Goal: Information Seeking & Learning: Learn about a topic

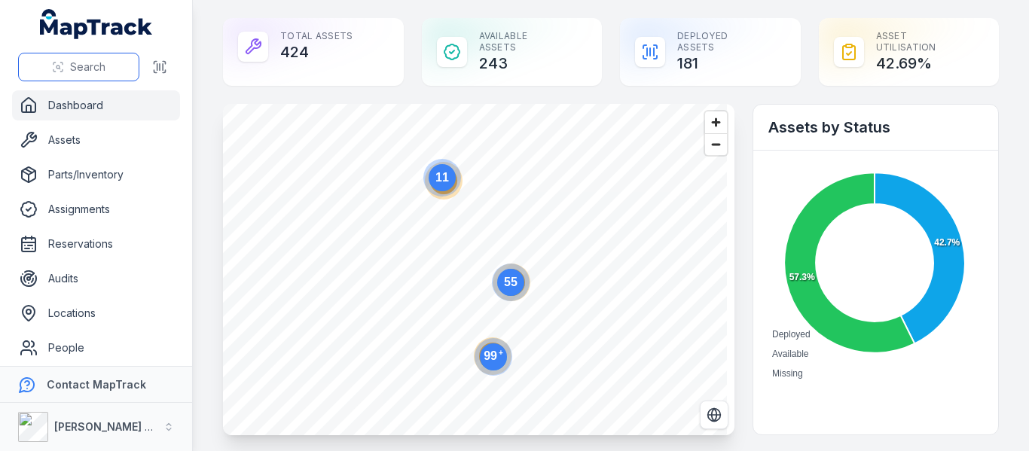
click at [76, 63] on span "Search" at bounding box center [87, 67] width 35 height 15
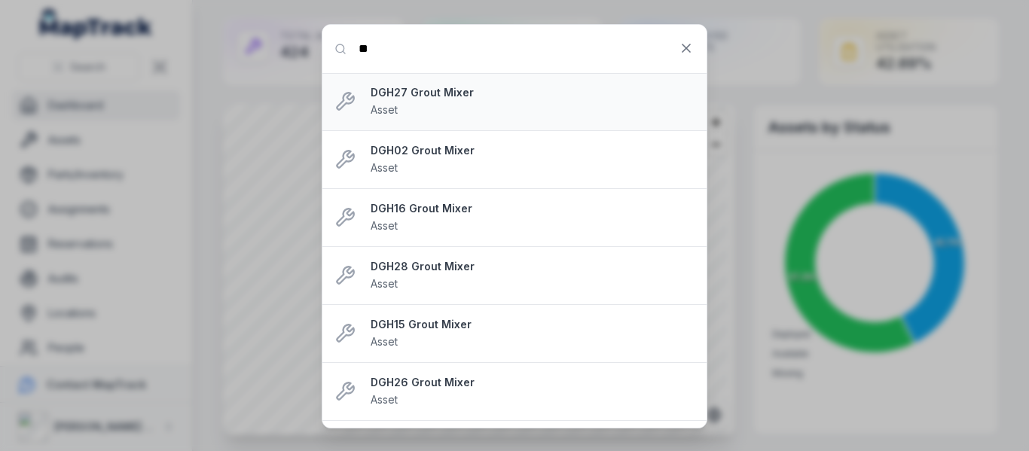
type input "**"
click at [590, 104] on div "DGH27 Grout Mixer Asset" at bounding box center [533, 101] width 324 height 33
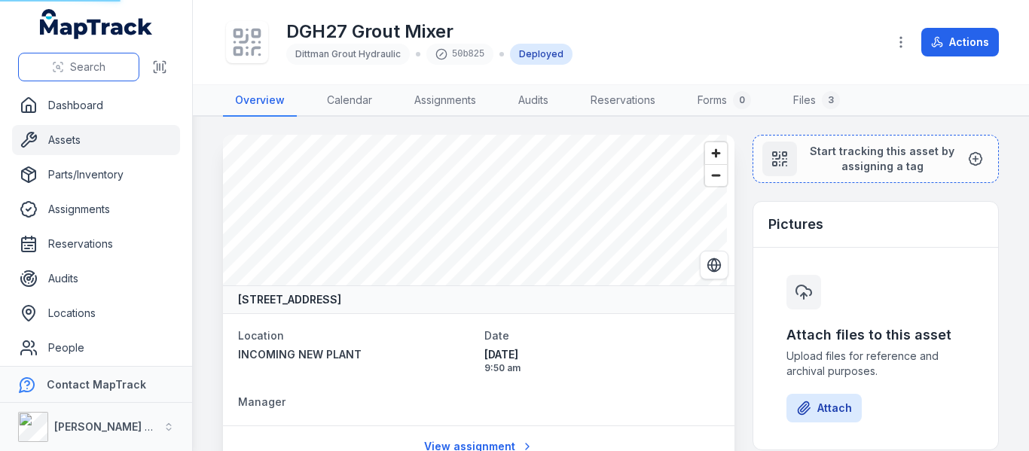
click at [63, 60] on button "Search" at bounding box center [78, 67] width 121 height 29
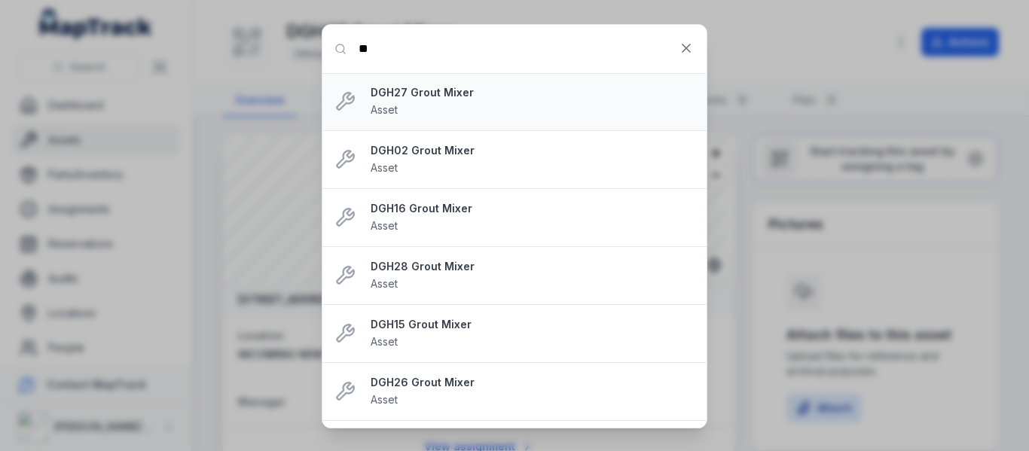
type input "**"
click at [377, 100] on div "DGH27 Grout Mixer Asset" at bounding box center [533, 101] width 324 height 33
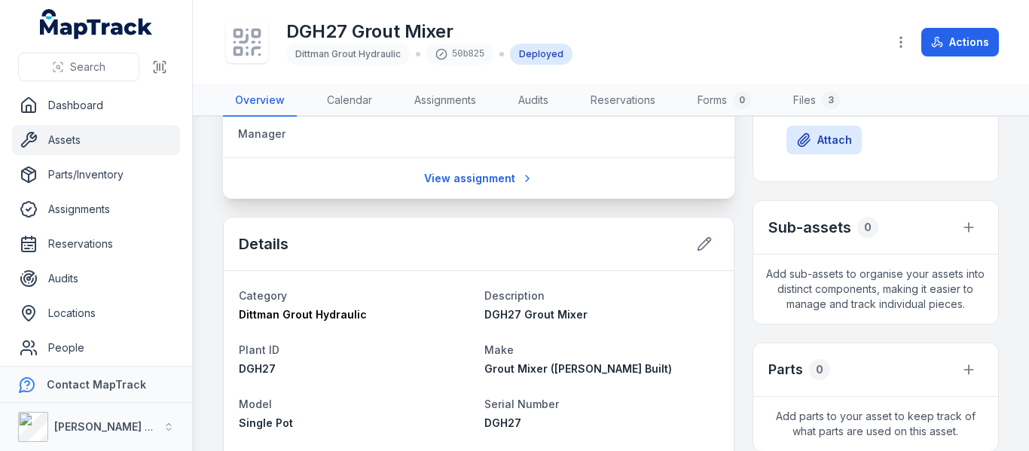
scroll to position [301, 0]
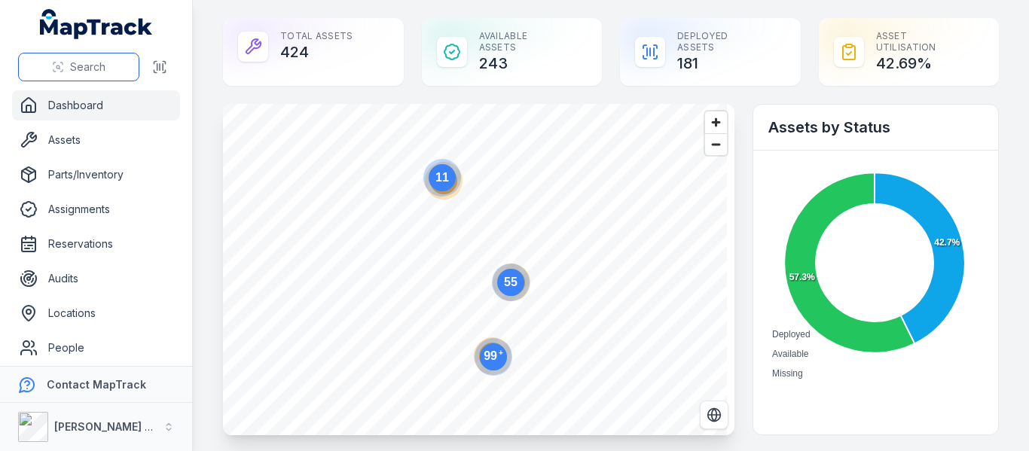
click at [68, 68] on button "Search" at bounding box center [78, 67] width 121 height 29
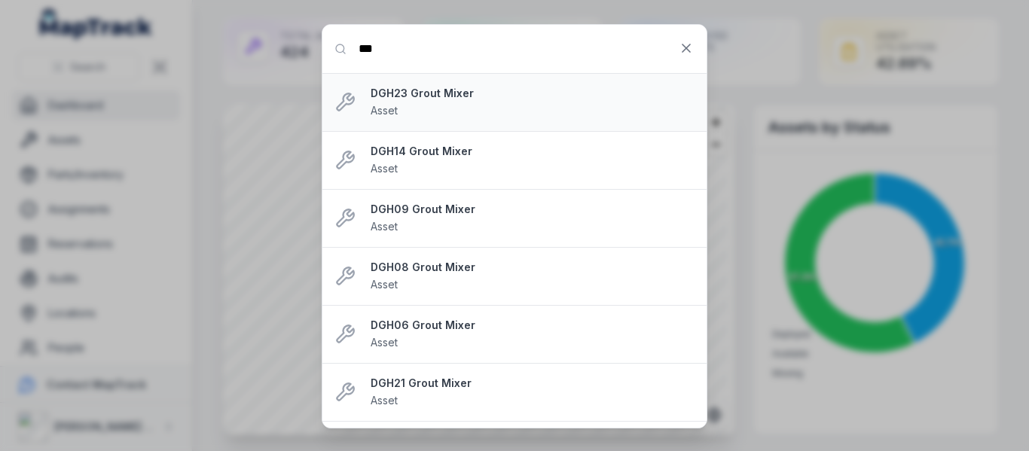
scroll to position [804, 0]
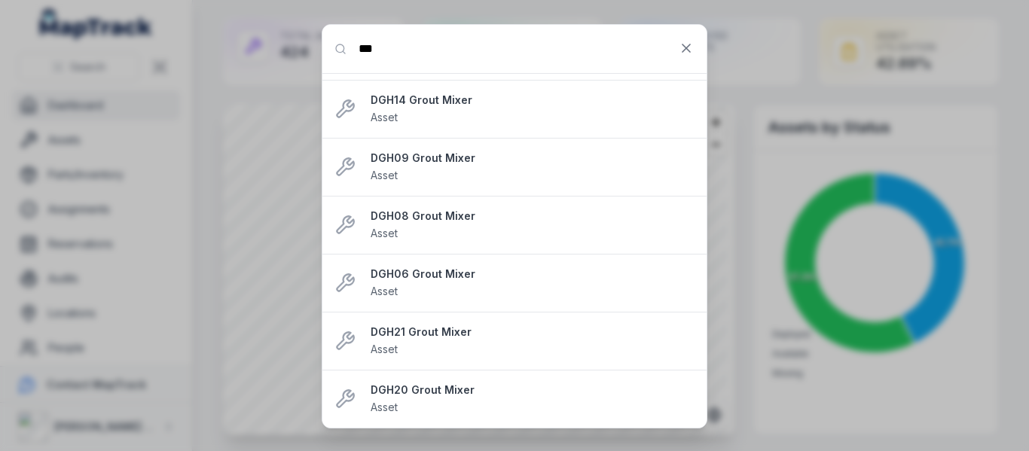
type input "***"
click at [54, 255] on div "Search for anything *** DGH27 Grout Mixer Asset DGH02 Grout Mixer Asset DGH16 G…" at bounding box center [514, 225] width 1029 height 451
click at [681, 45] on icon at bounding box center [686, 48] width 15 height 15
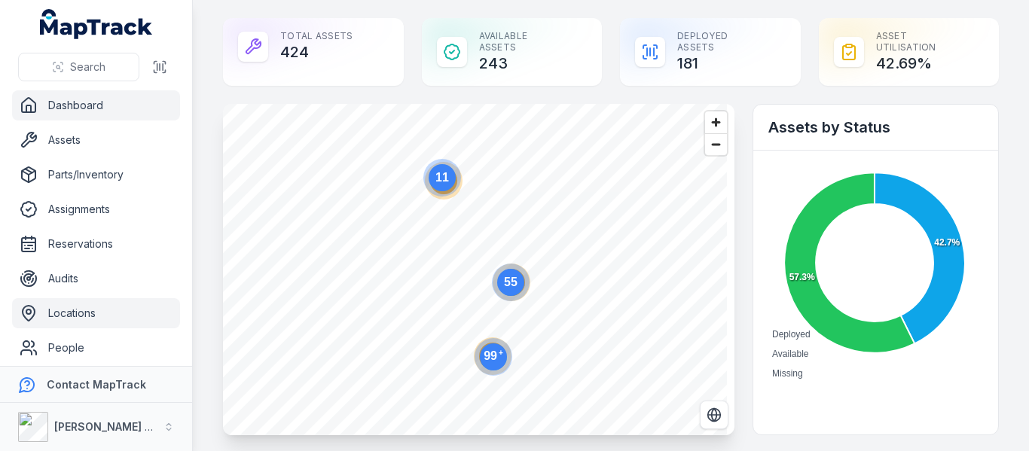
click at [94, 314] on link "Locations" at bounding box center [96, 313] width 168 height 30
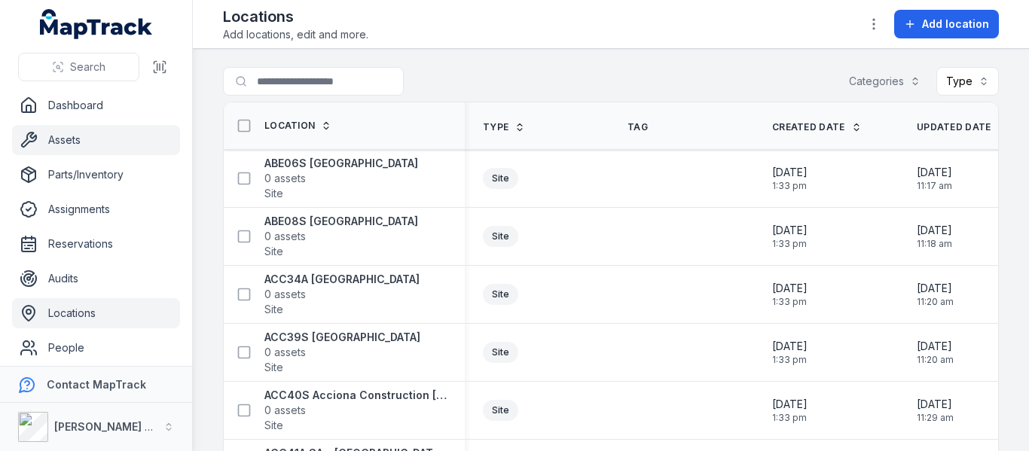
click at [12, 298] on link "Locations" at bounding box center [96, 313] width 168 height 30
click at [75, 242] on link "Reservations" at bounding box center [96, 244] width 168 height 30
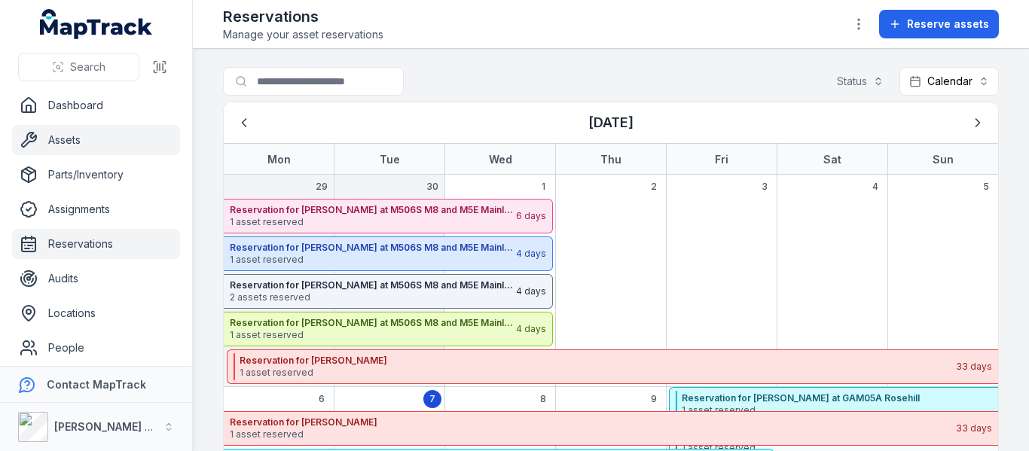
click at [74, 139] on link "Assets" at bounding box center [96, 140] width 168 height 30
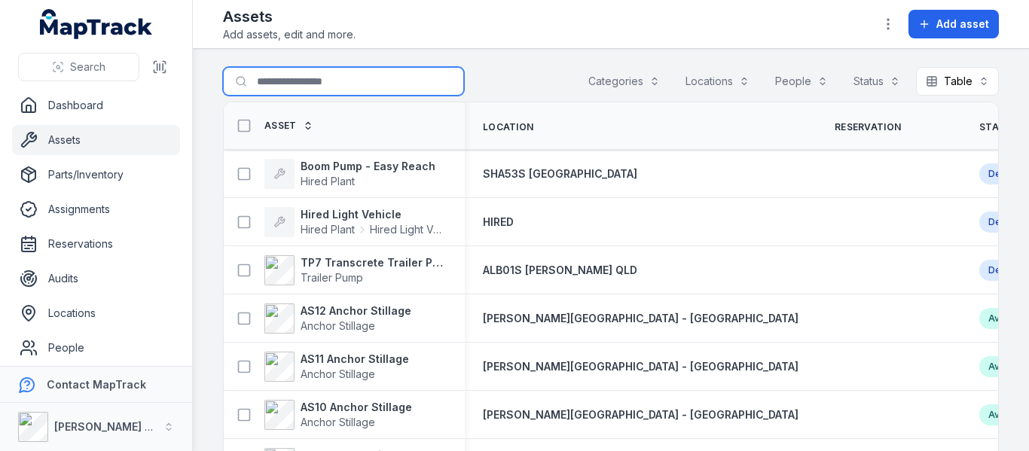
click at [299, 83] on input "Search for assets" at bounding box center [343, 81] width 241 height 29
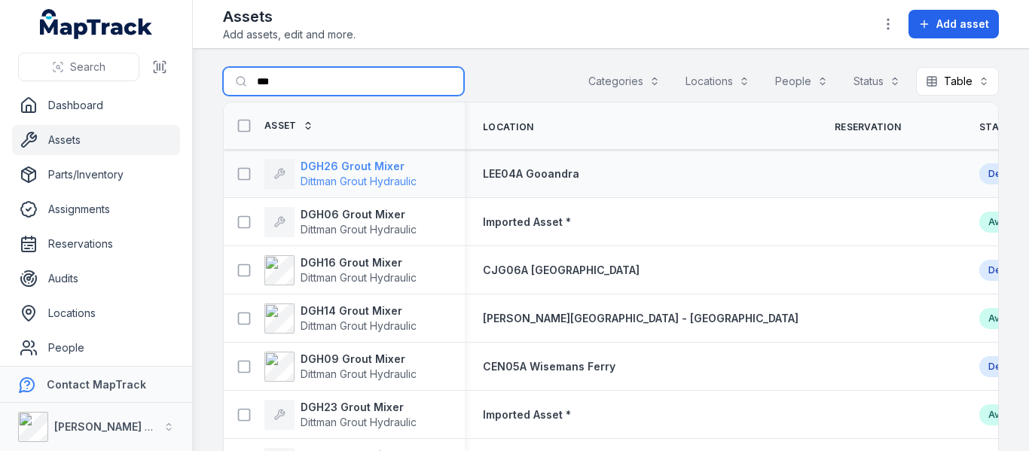
type input "***"
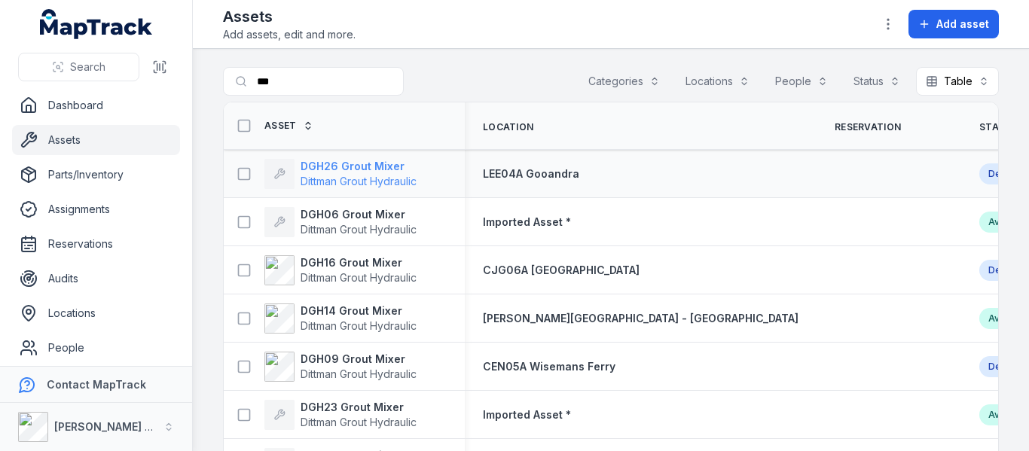
click at [322, 169] on strong "DGH26 Grout Mixer" at bounding box center [359, 166] width 116 height 15
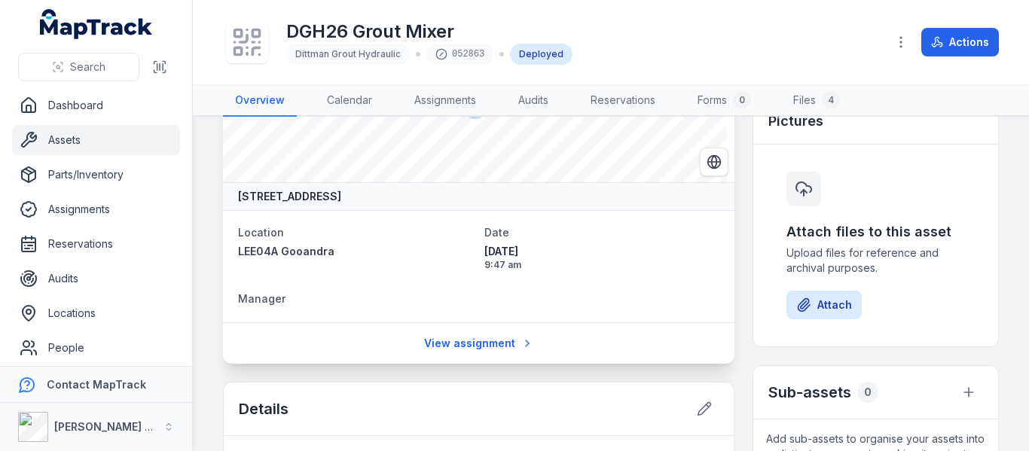
scroll to position [301, 0]
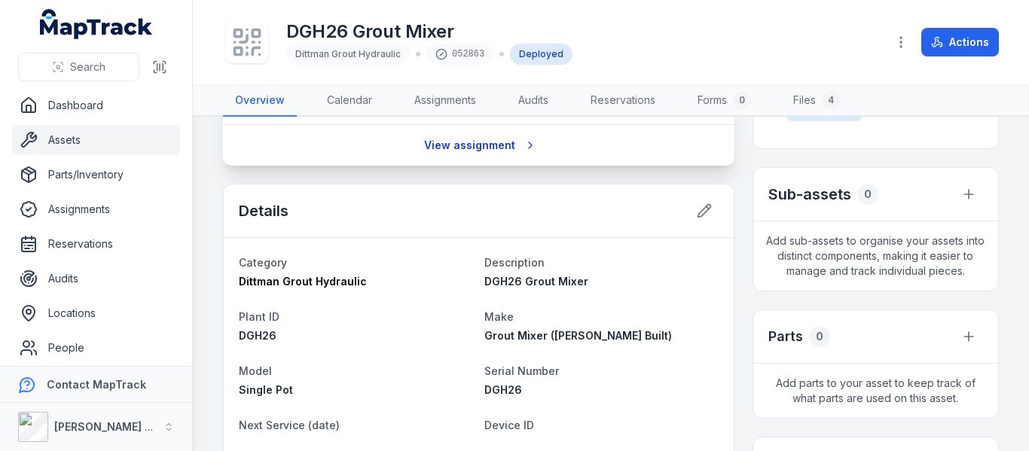
click at [478, 145] on link "View assignment" at bounding box center [478, 145] width 129 height 29
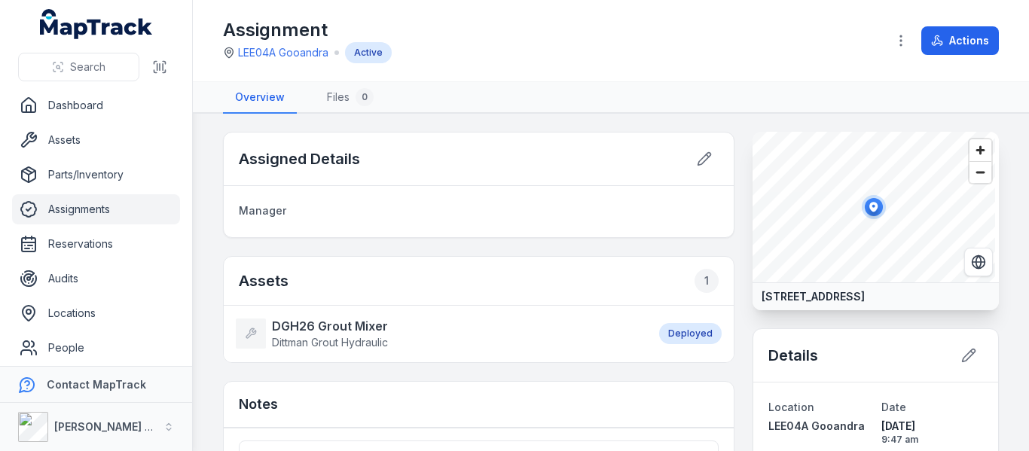
scroll to position [75, 0]
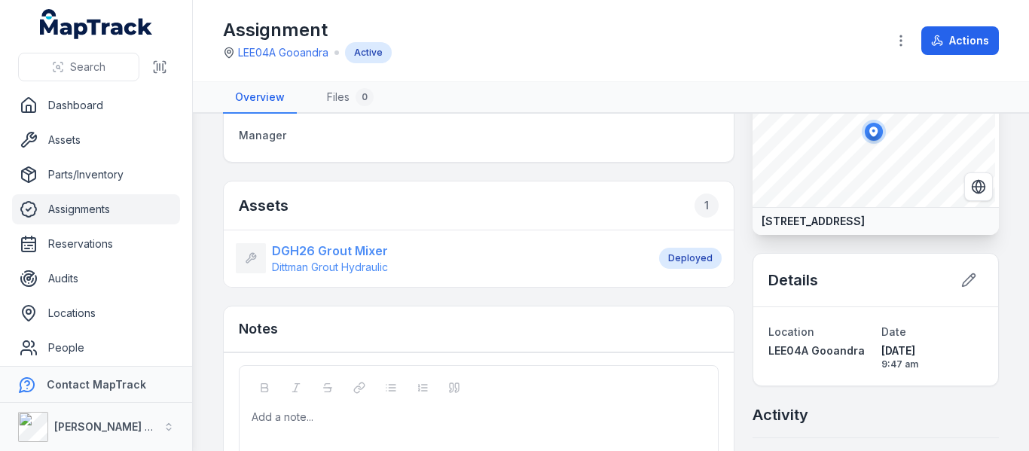
click at [330, 257] on strong "DGH26 Grout Mixer" at bounding box center [330, 251] width 116 height 18
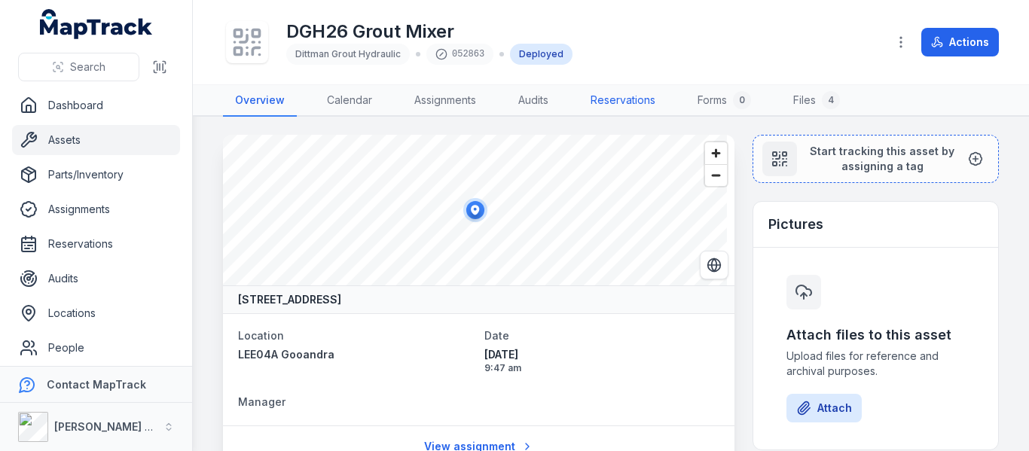
click at [615, 104] on link "Reservations" at bounding box center [623, 101] width 89 height 32
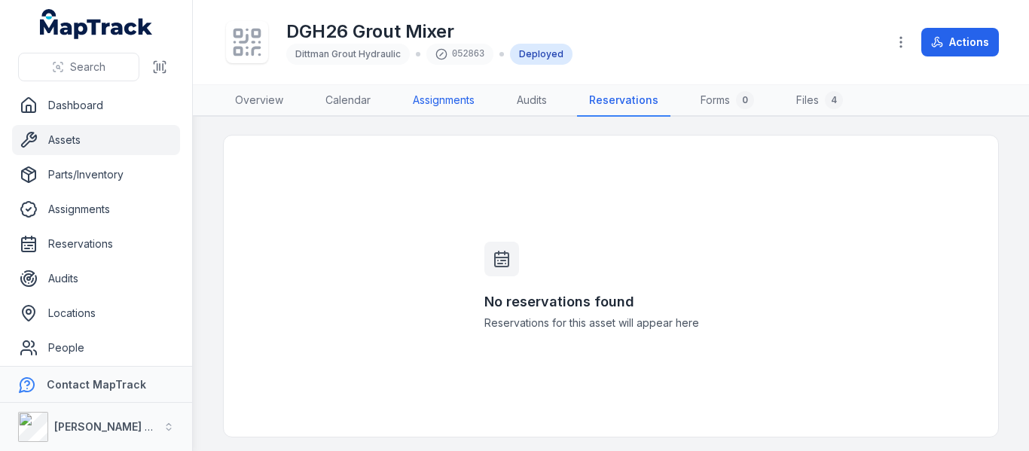
click at [442, 97] on link "Assignments" at bounding box center [444, 101] width 86 height 32
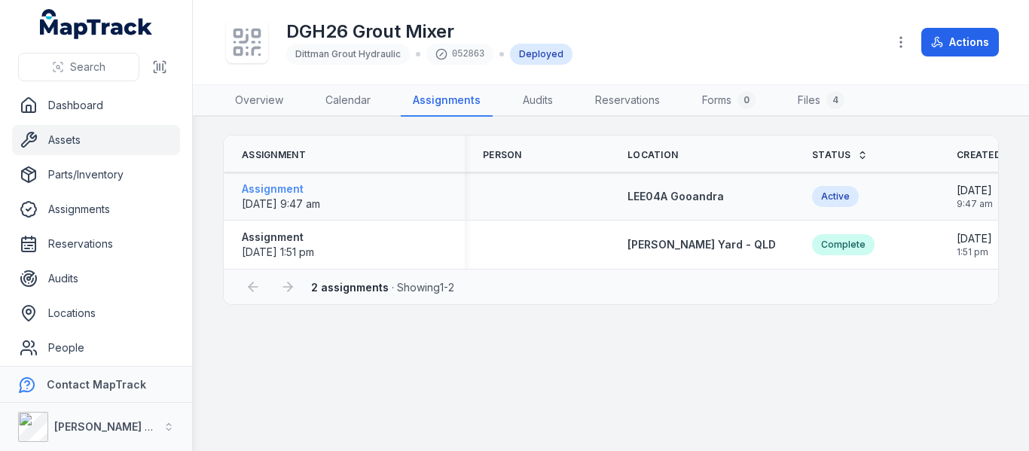
click at [276, 185] on strong "Assignment" at bounding box center [281, 189] width 78 height 15
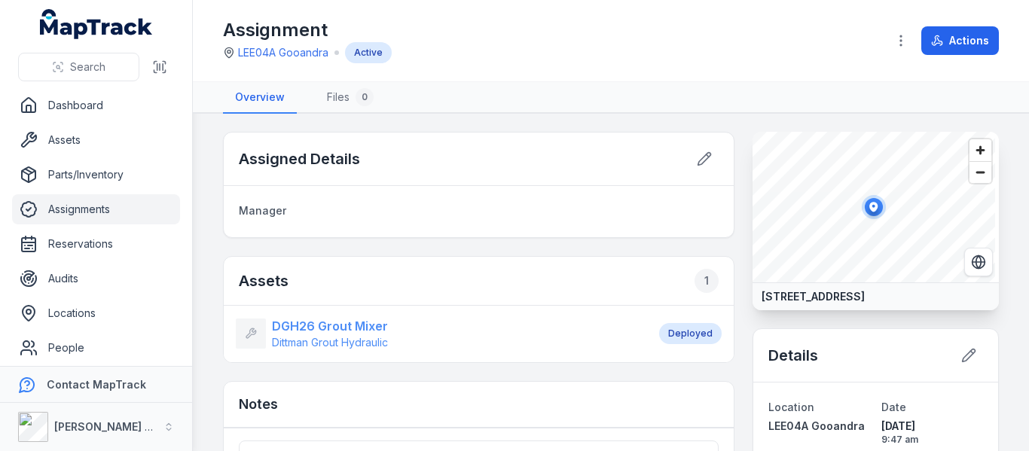
drag, startPoint x: 327, startPoint y: 334, endPoint x: 317, endPoint y: 337, distance: 10.2
click at [325, 334] on strong "DGH26 Grout Mixer" at bounding box center [330, 326] width 116 height 18
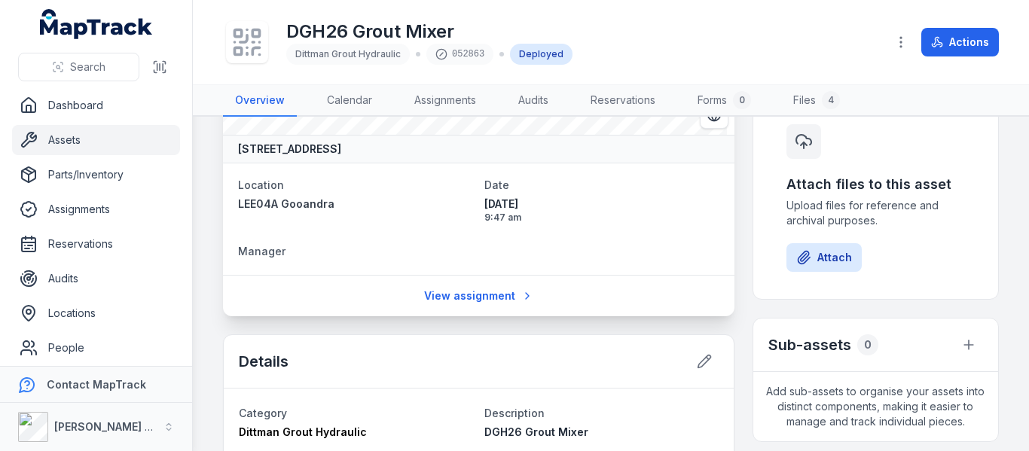
scroll to position [377, 0]
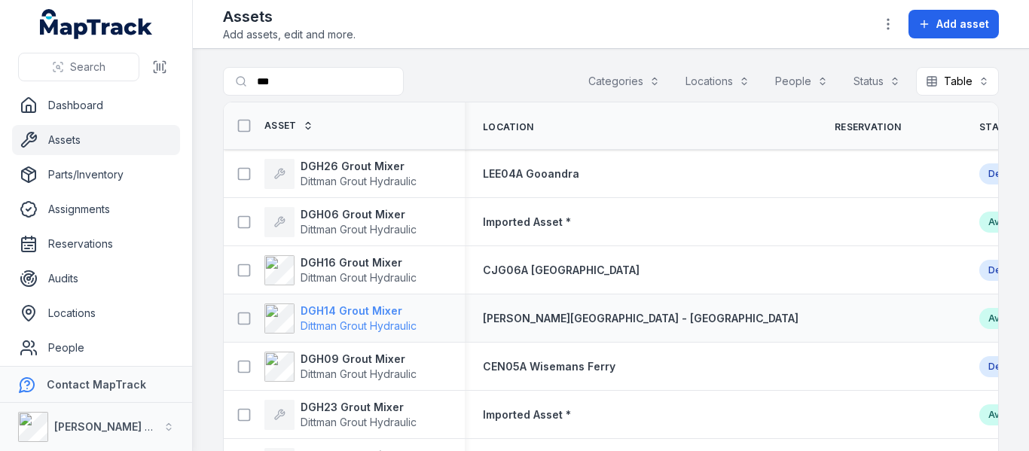
click at [359, 319] on span "Dittman Grout Hydraulic" at bounding box center [359, 326] width 116 height 15
click at [325, 174] on span "Dittman Grout Hydraulic" at bounding box center [359, 181] width 116 height 15
click at [362, 258] on strong "DGH16 Grout Mixer" at bounding box center [359, 262] width 116 height 15
click at [328, 317] on strong "DGH14 Grout Mixer" at bounding box center [359, 311] width 116 height 15
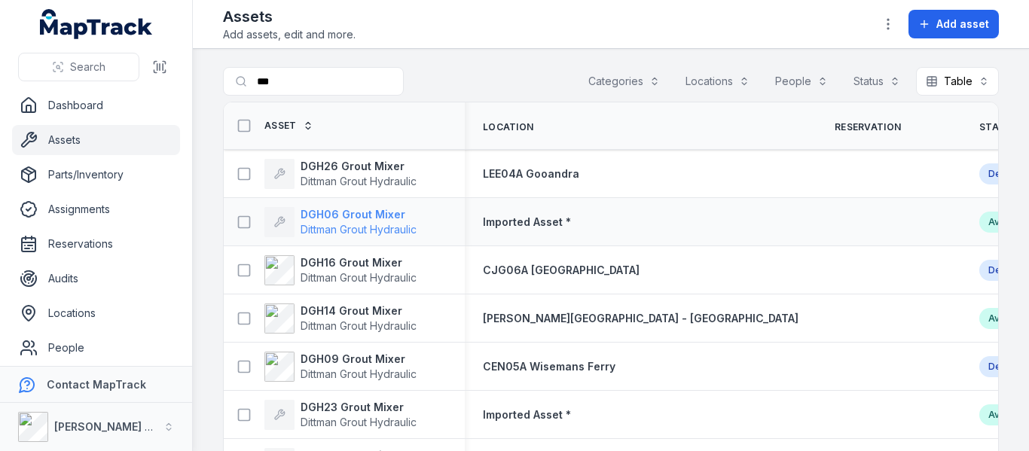
click at [333, 213] on strong "DGH06 Grout Mixer" at bounding box center [359, 214] width 116 height 15
click at [366, 271] on span "Dittman Grout Hydraulic" at bounding box center [359, 277] width 116 height 13
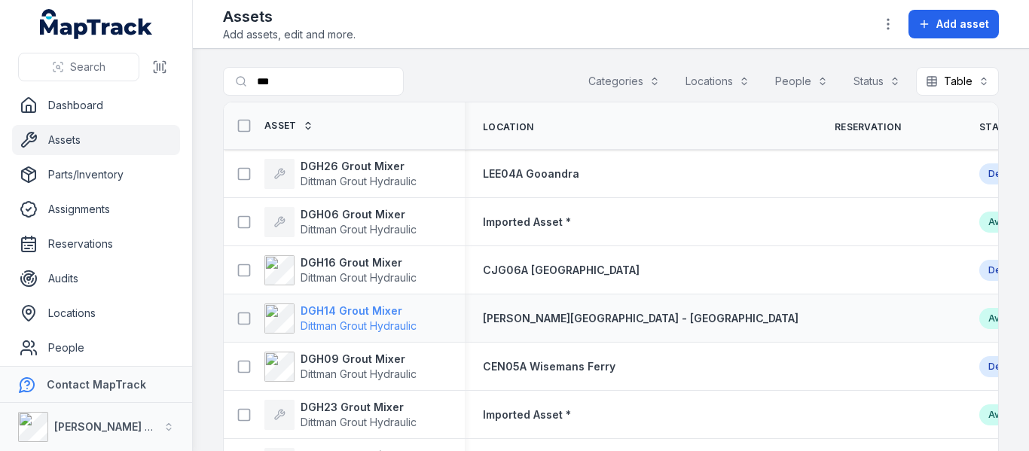
click at [318, 324] on span "Dittman Grout Hydraulic" at bounding box center [359, 325] width 116 height 13
click at [329, 360] on strong "DGH09 Grout Mixer" at bounding box center [359, 359] width 116 height 15
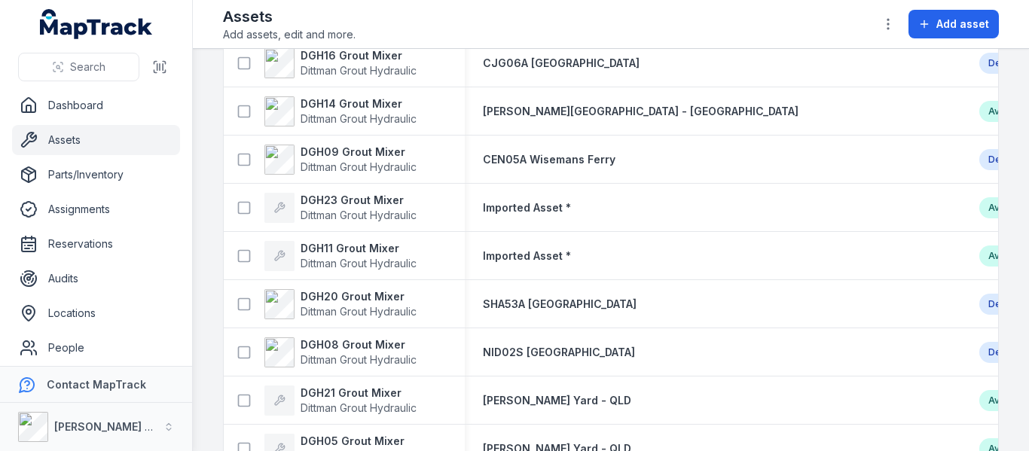
scroll to position [226, 0]
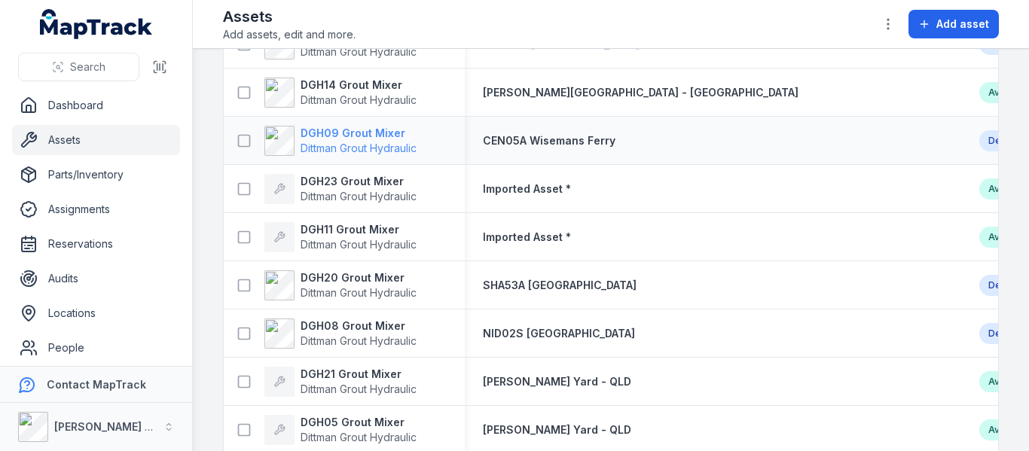
click at [342, 139] on strong "DGH09 Grout Mixer" at bounding box center [359, 133] width 116 height 15
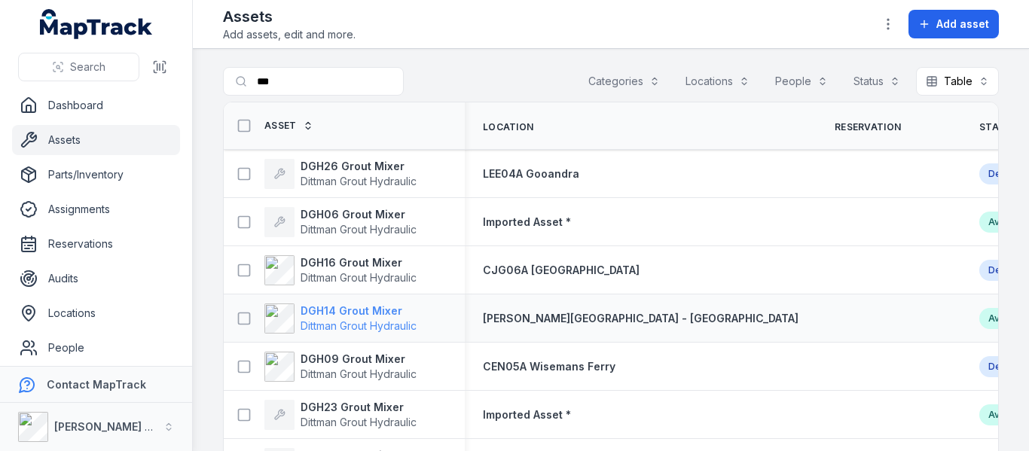
click at [355, 319] on span "Dittman Grout Hydraulic" at bounding box center [359, 325] width 116 height 13
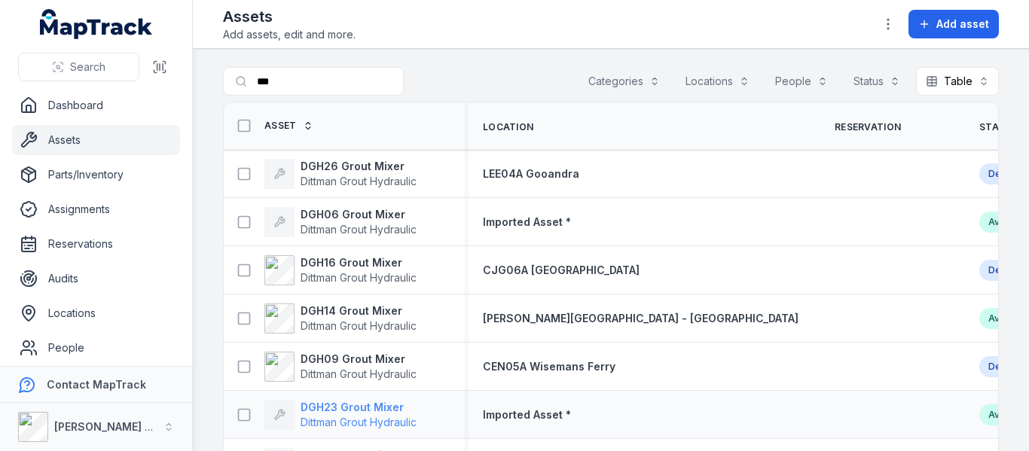
click at [358, 411] on strong "DGH23 Grout Mixer" at bounding box center [359, 407] width 116 height 15
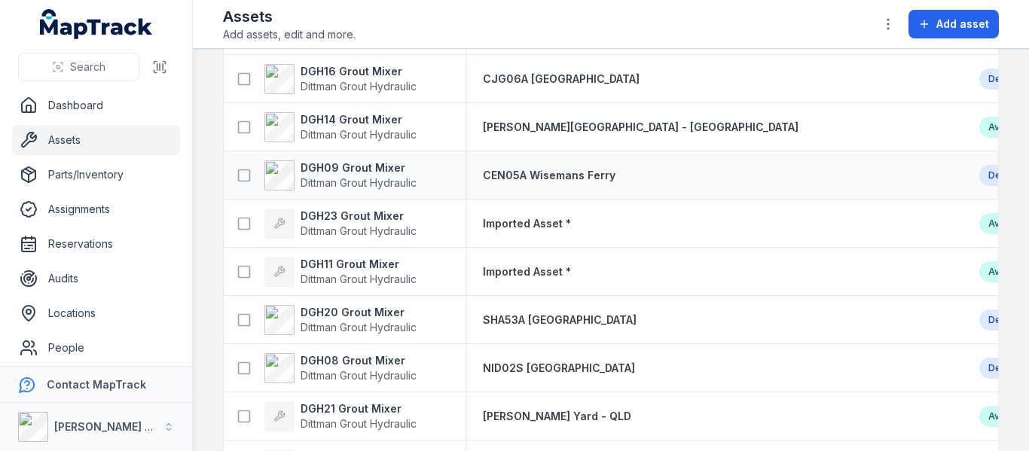
scroll to position [301, 0]
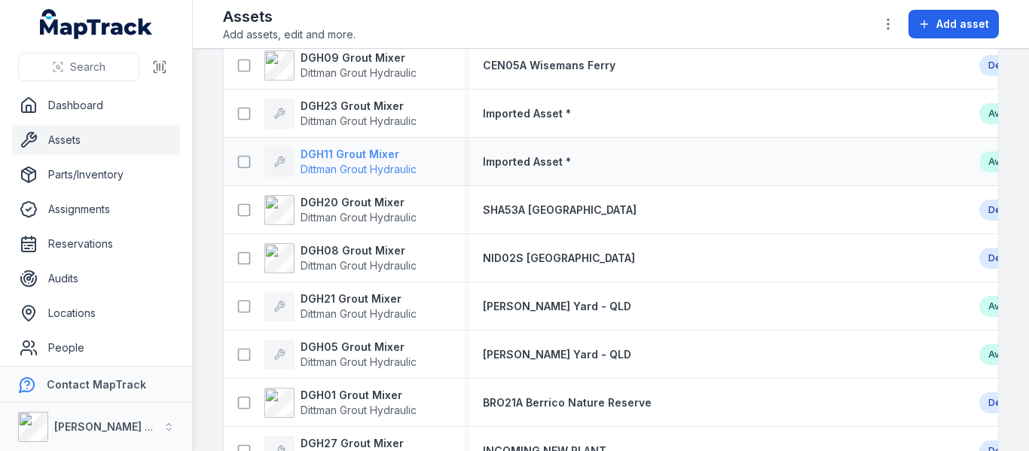
click at [342, 163] on span "Dittman Grout Hydraulic" at bounding box center [359, 169] width 116 height 13
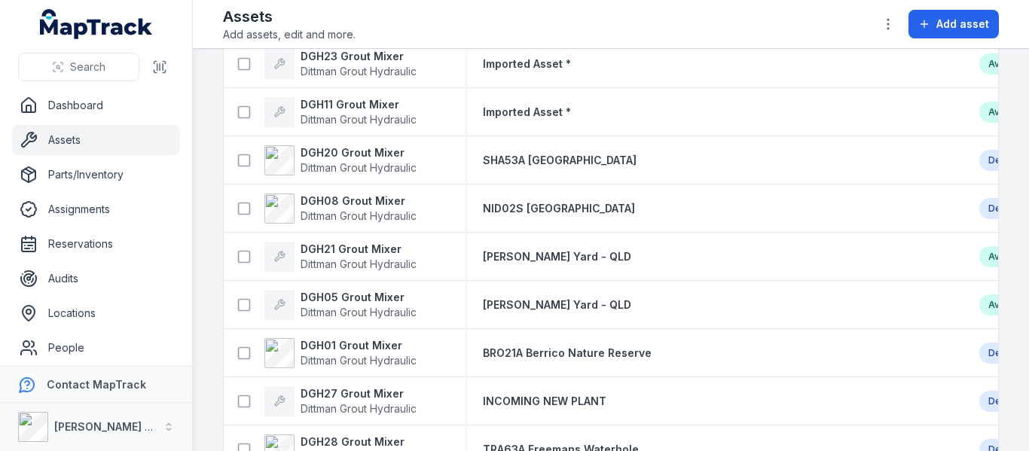
scroll to position [377, 0]
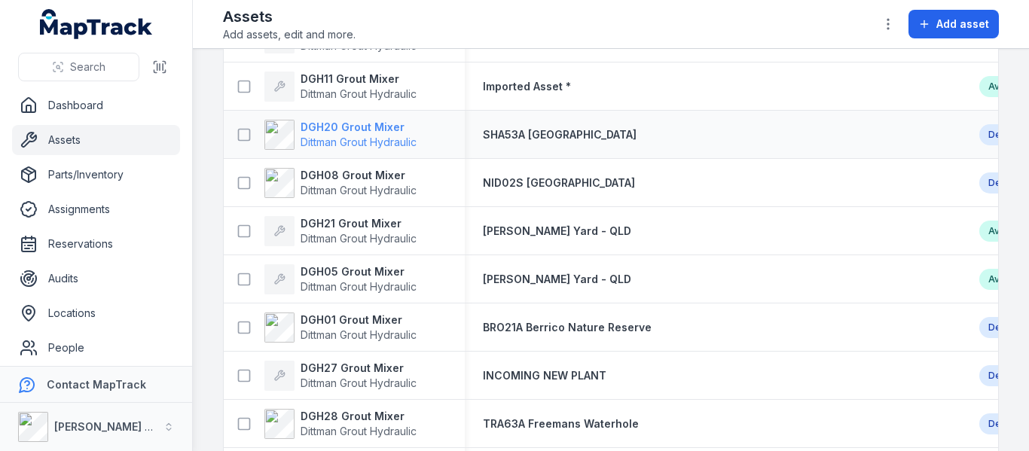
click at [356, 129] on strong "DGH20 Grout Mixer" at bounding box center [359, 127] width 116 height 15
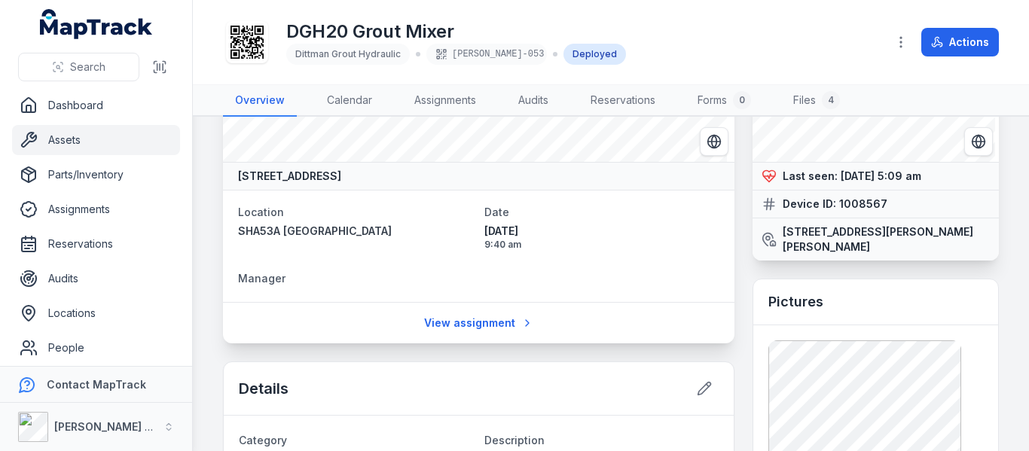
scroll to position [151, 0]
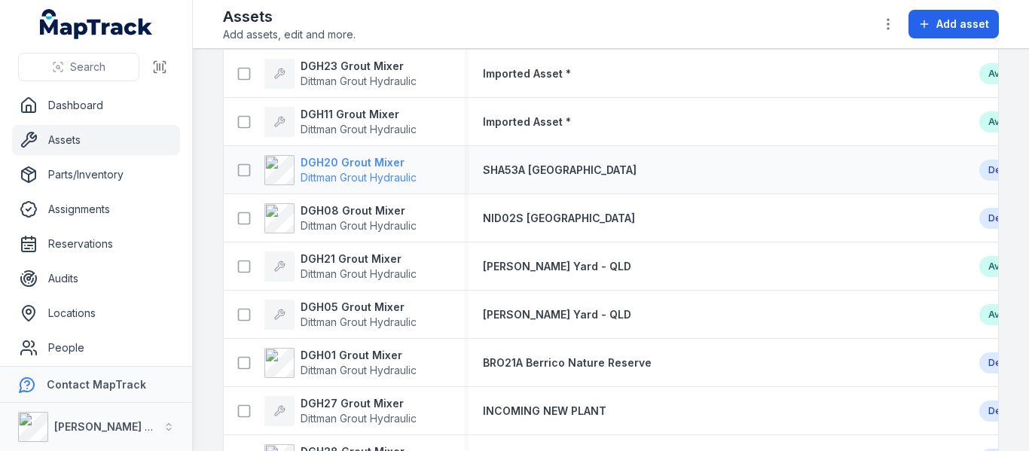
scroll to position [377, 0]
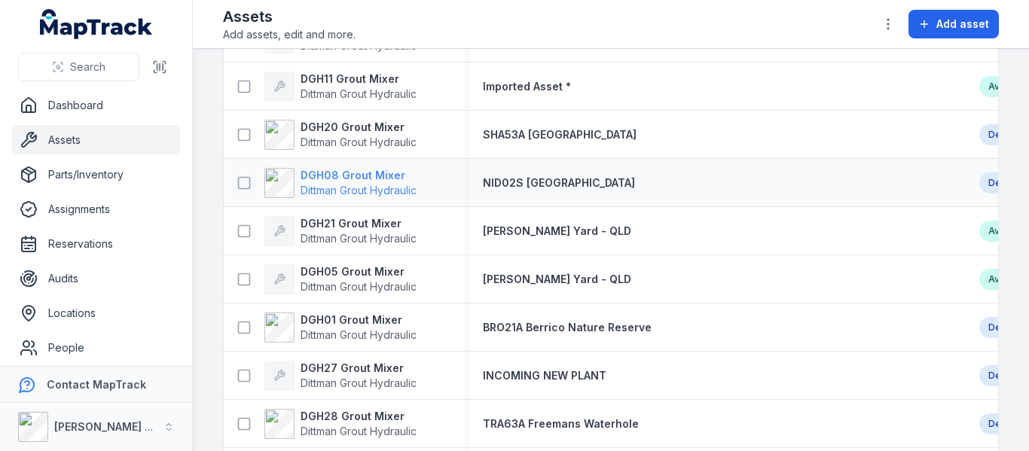
click at [352, 177] on strong "DGH08 Grout Mixer" at bounding box center [359, 175] width 116 height 15
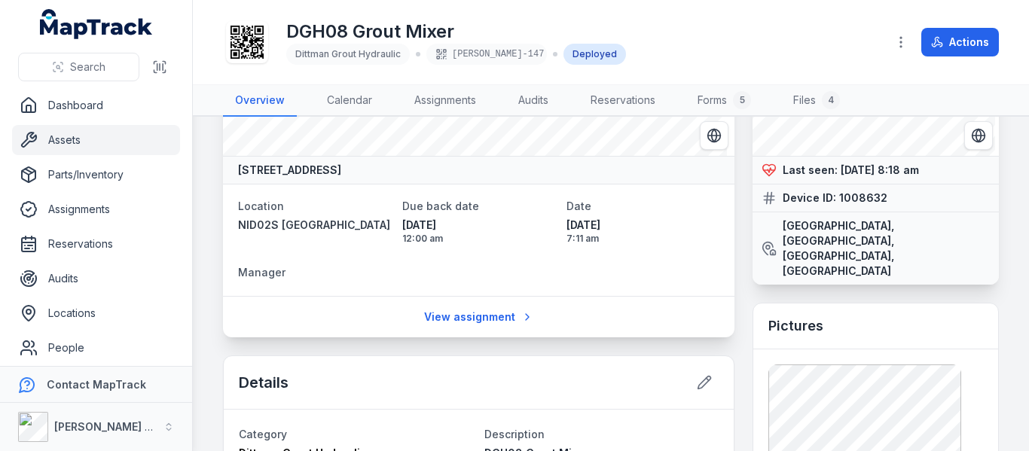
scroll to position [151, 0]
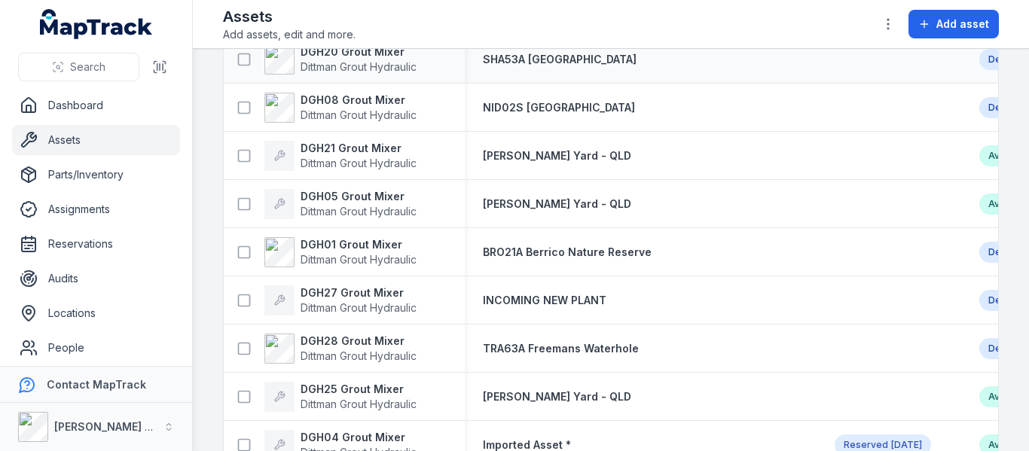
scroll to position [527, 0]
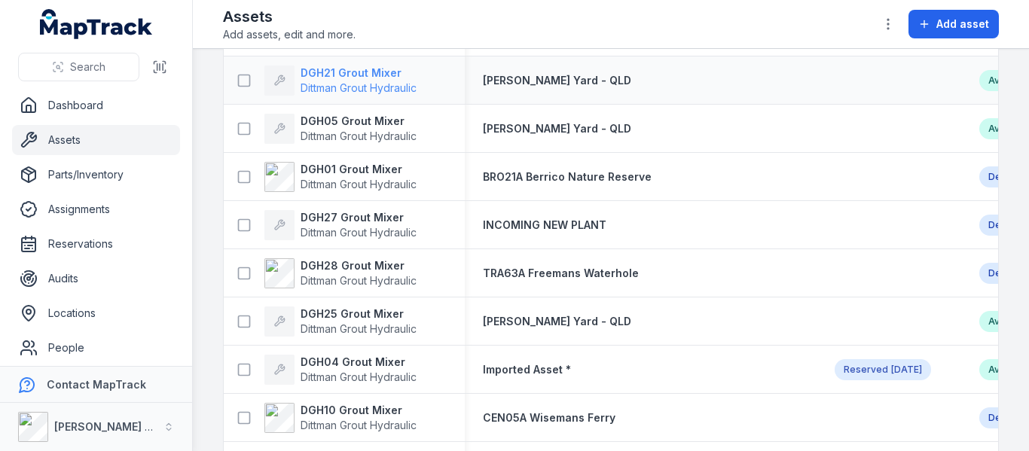
click at [333, 72] on strong "DGH21 Grout Mixer" at bounding box center [359, 73] width 116 height 15
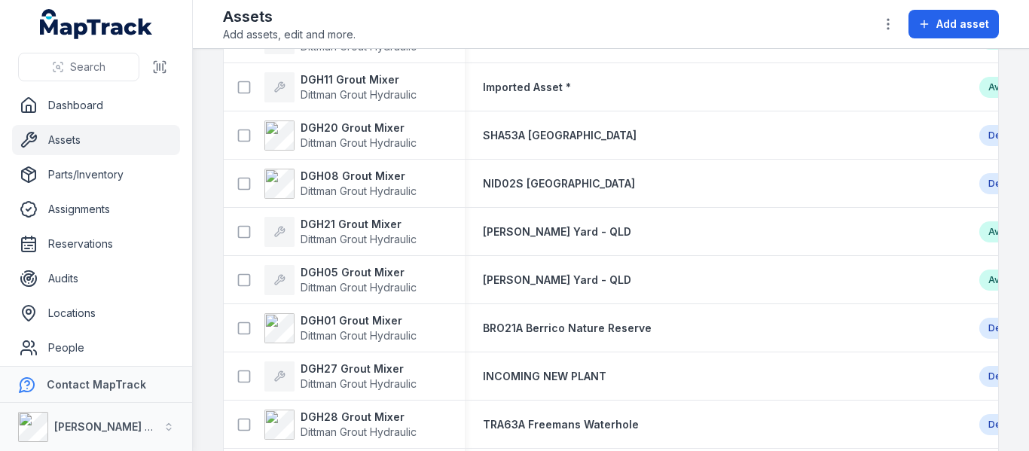
scroll to position [377, 0]
click at [326, 273] on strong "DGH05 Grout Mixer" at bounding box center [359, 271] width 116 height 15
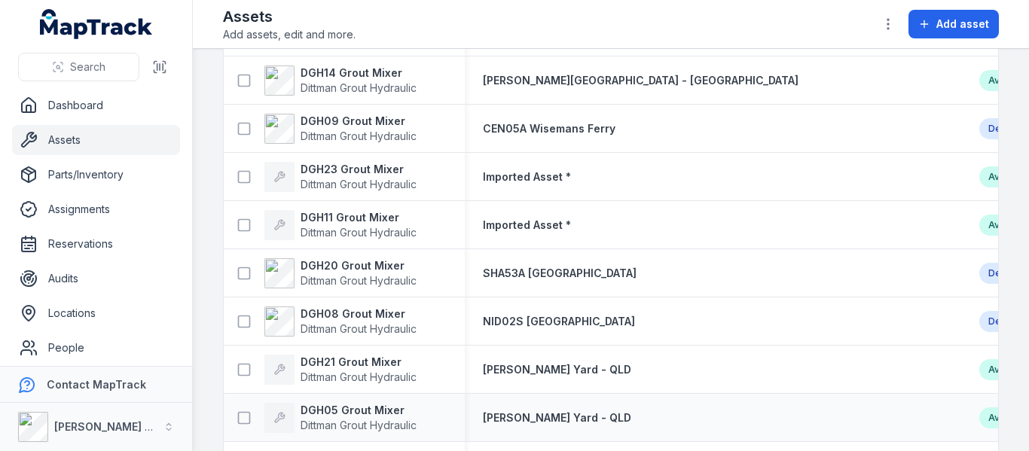
scroll to position [452, 0]
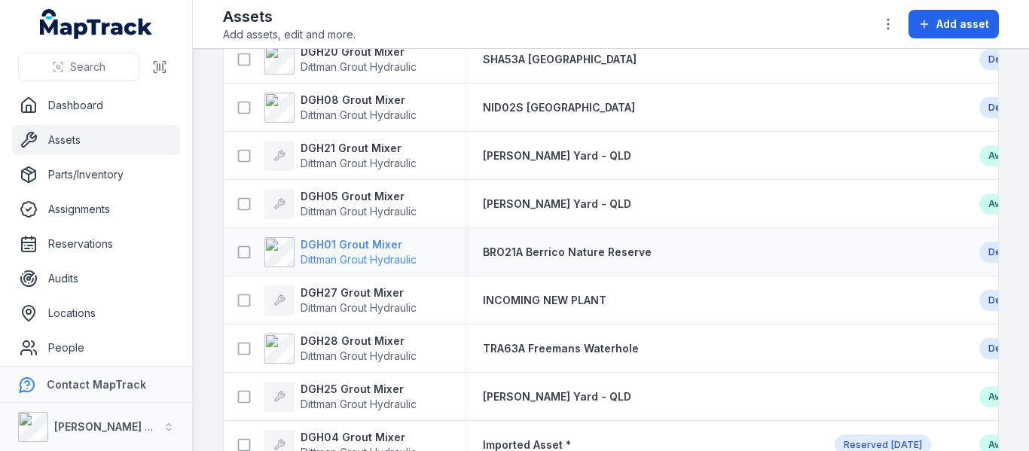
click at [375, 243] on strong "DGH01 Grout Mixer" at bounding box center [359, 244] width 116 height 15
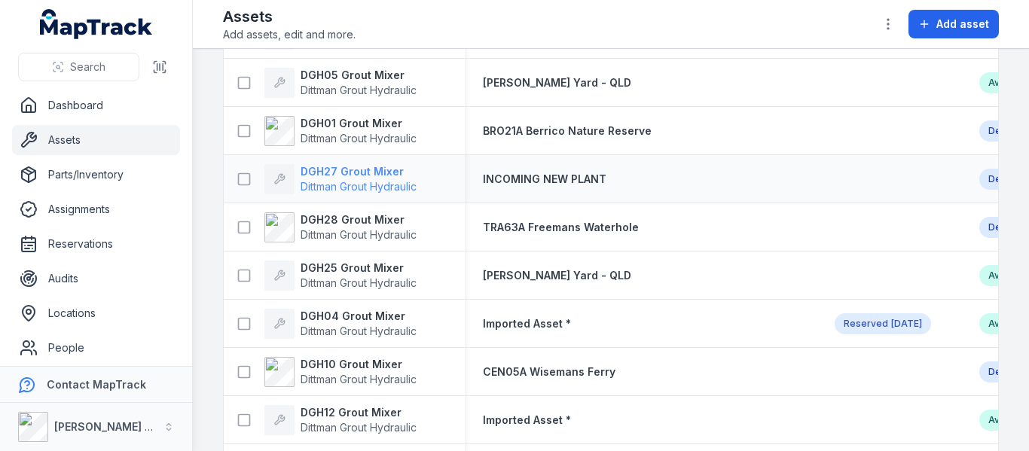
scroll to position [603, 0]
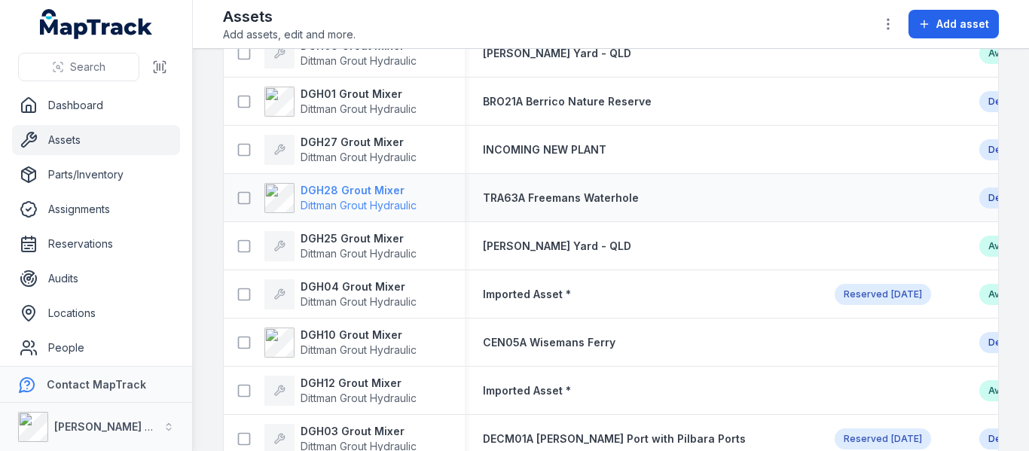
click at [340, 200] on span "Dittman Grout Hydraulic" at bounding box center [359, 205] width 116 height 13
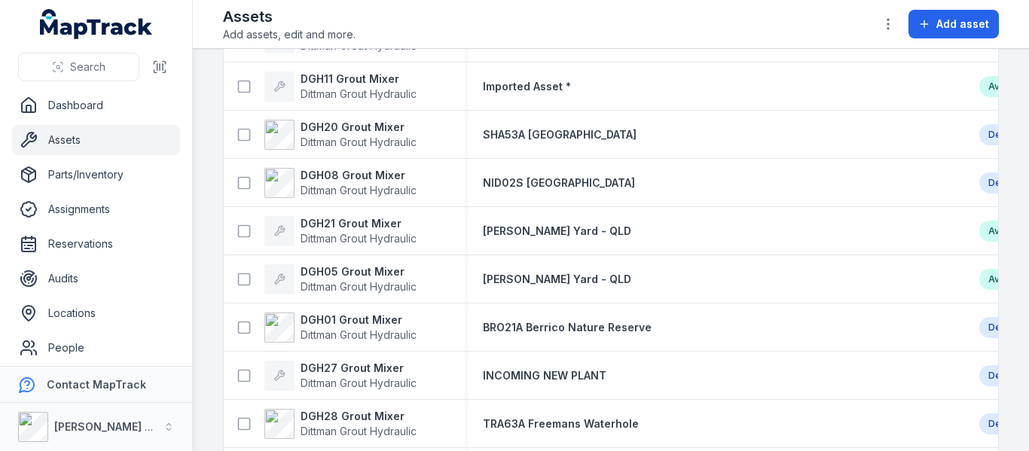
scroll to position [452, 0]
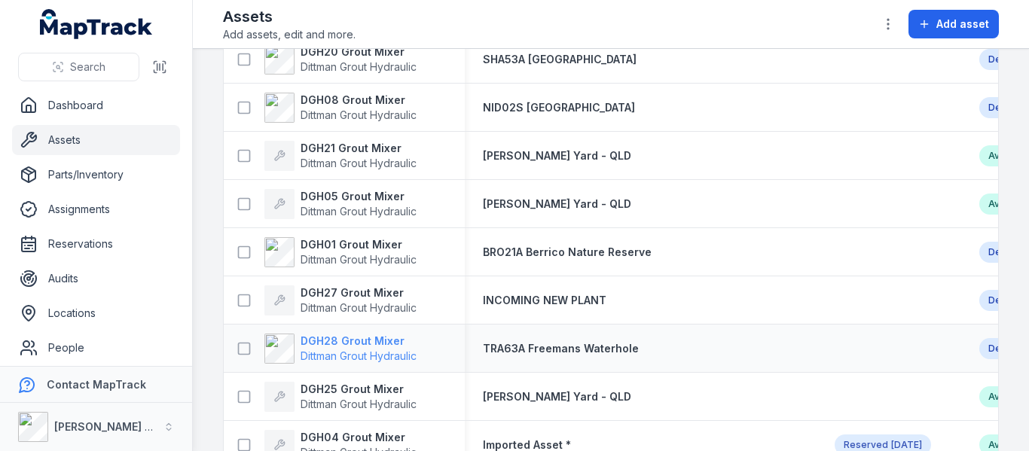
click at [355, 347] on strong "DGH28 Grout Mixer" at bounding box center [359, 341] width 116 height 15
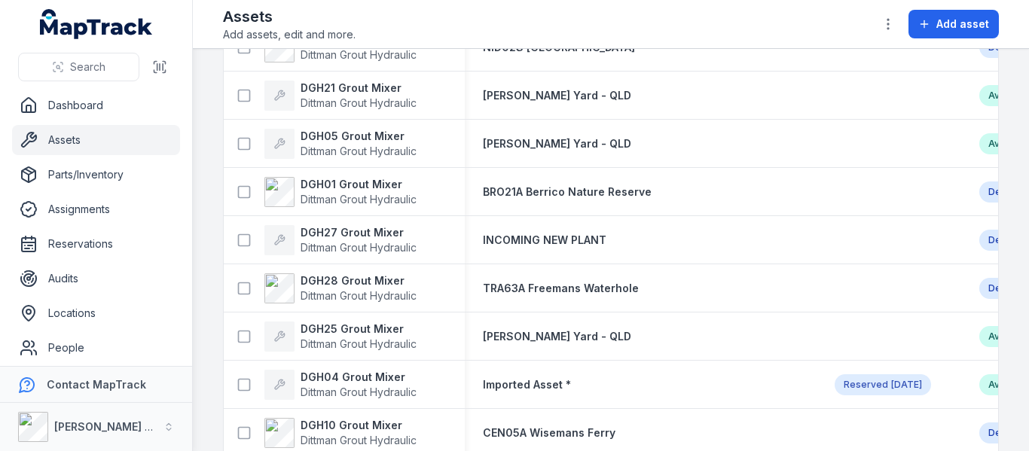
scroll to position [527, 0]
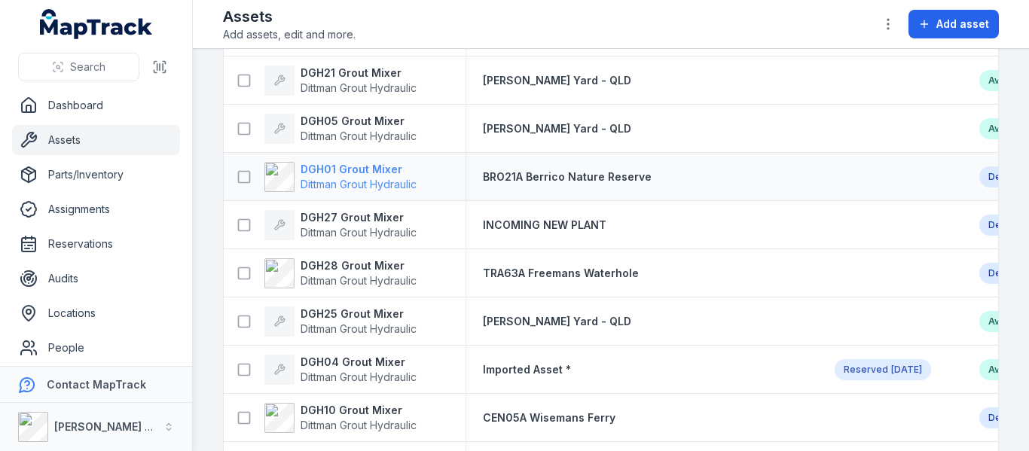
click at [346, 168] on strong "DGH01 Grout Mixer" at bounding box center [359, 169] width 116 height 15
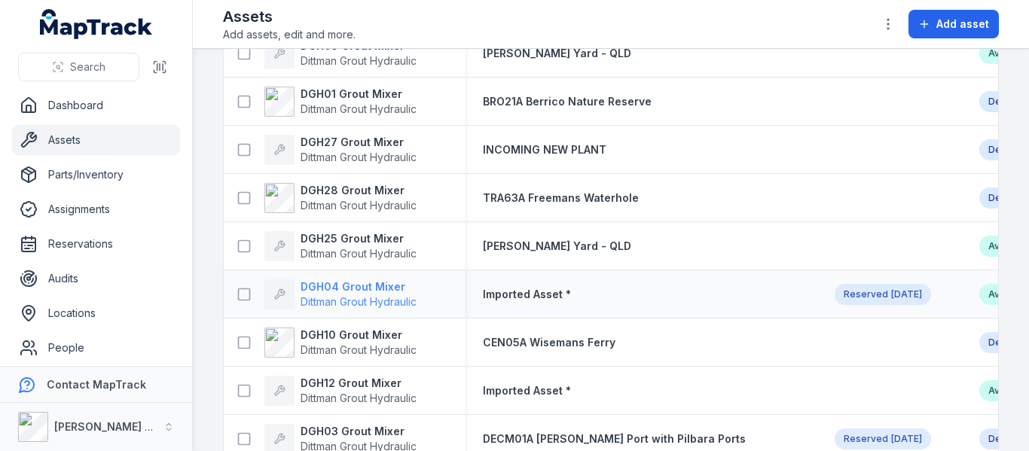
click at [336, 287] on strong "DGH04 Grout Mixer" at bounding box center [359, 286] width 116 height 15
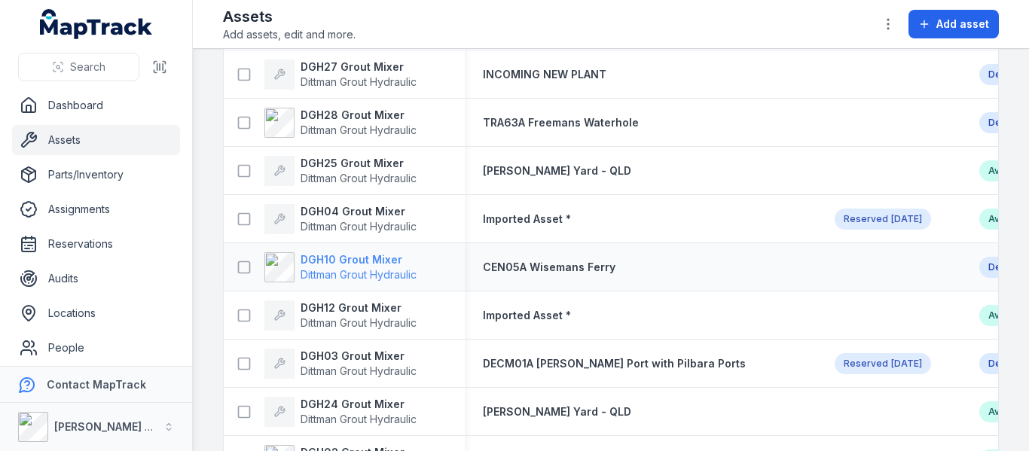
scroll to position [753, 0]
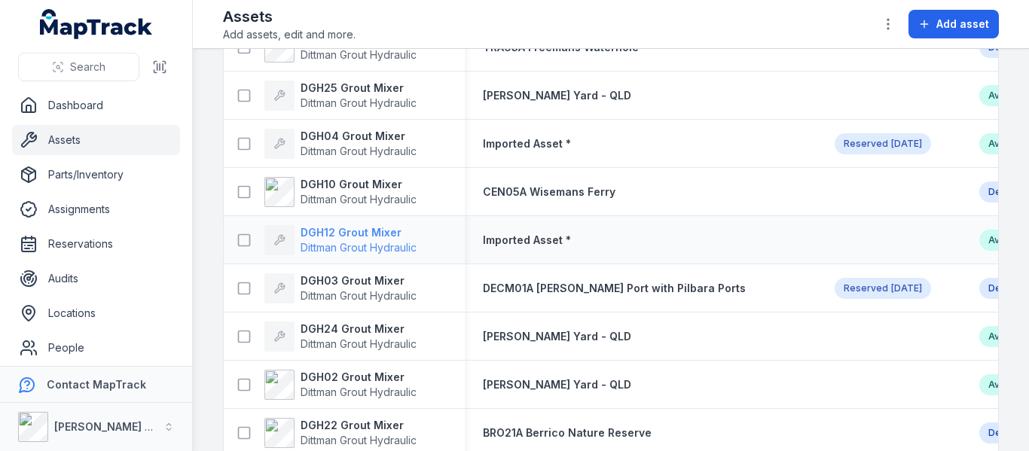
click at [354, 230] on strong "DGH12 Grout Mixer" at bounding box center [359, 232] width 116 height 15
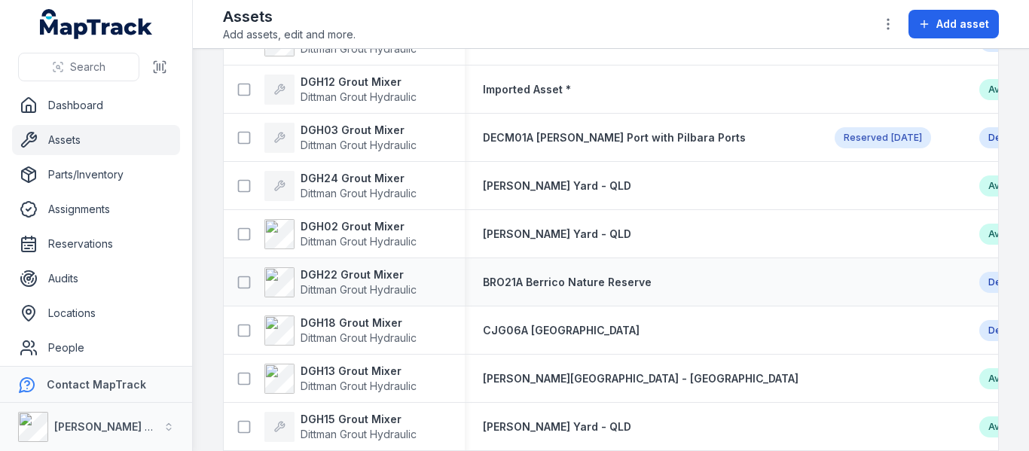
scroll to position [979, 0]
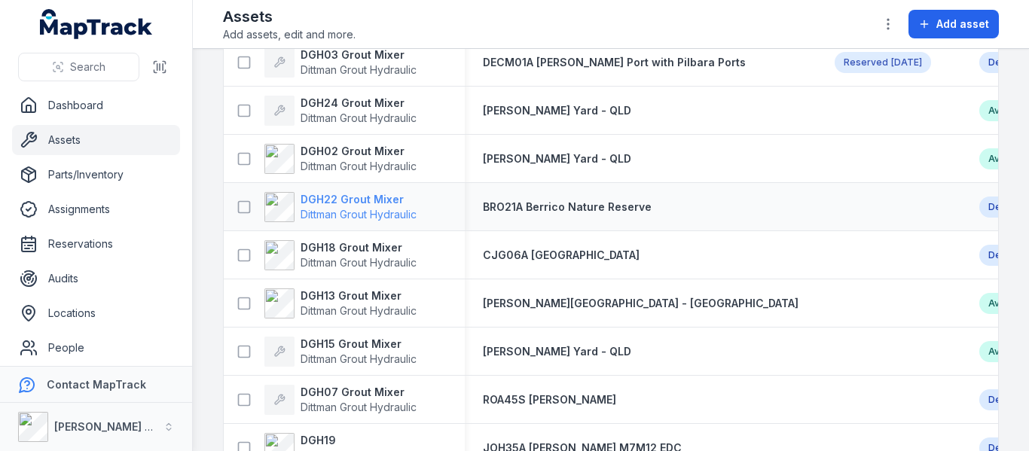
click at [374, 203] on strong "DGH22 Grout Mixer" at bounding box center [359, 199] width 116 height 15
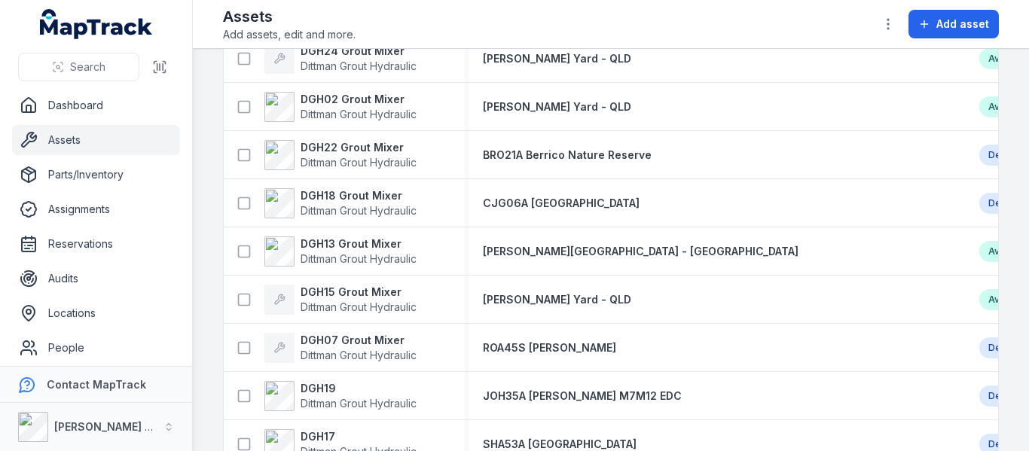
scroll to position [1055, 0]
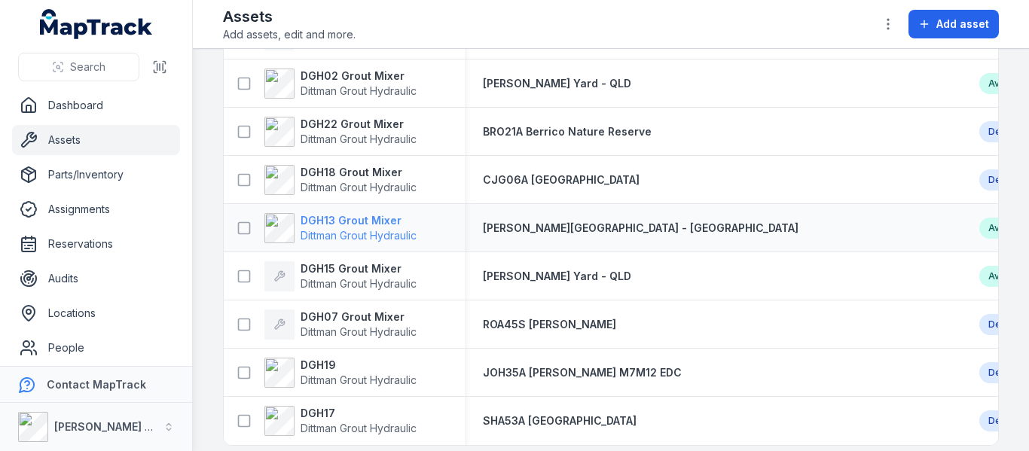
click at [368, 225] on strong "DGH13 Grout Mixer" at bounding box center [359, 220] width 116 height 15
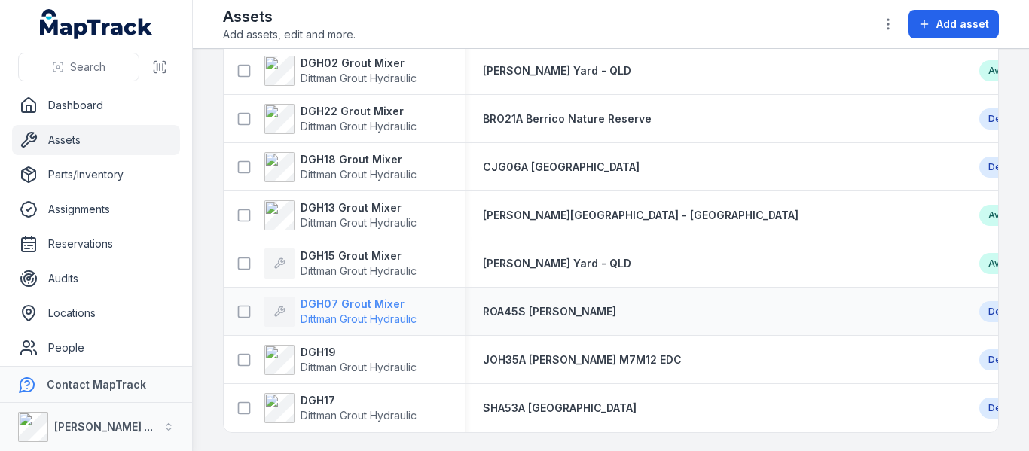
scroll to position [1073, 0]
click at [343, 350] on strong "DGH19" at bounding box center [359, 352] width 116 height 15
click at [322, 393] on strong "DGH17" at bounding box center [359, 400] width 116 height 15
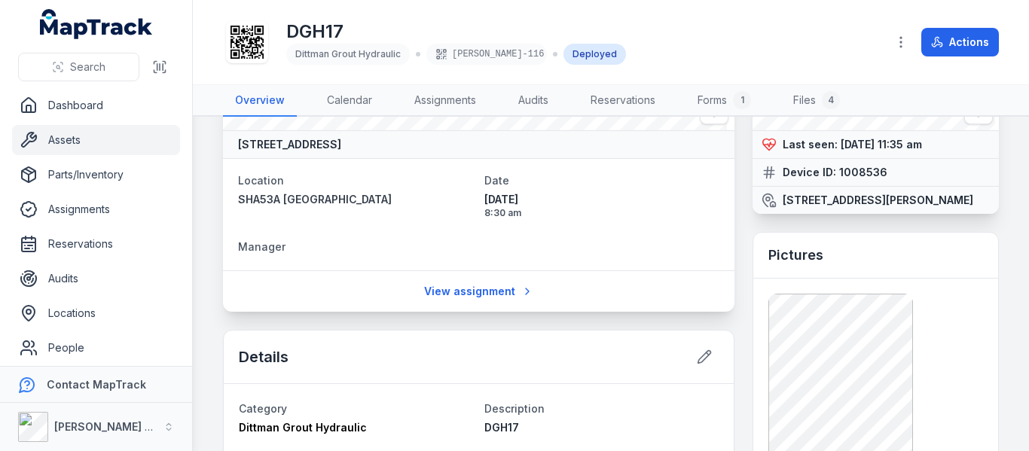
scroll to position [151, 0]
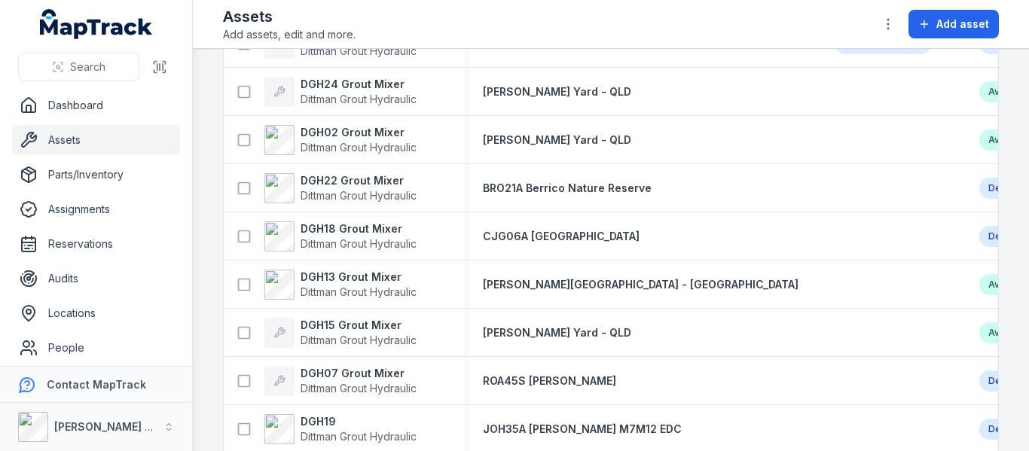
scroll to position [1073, 0]
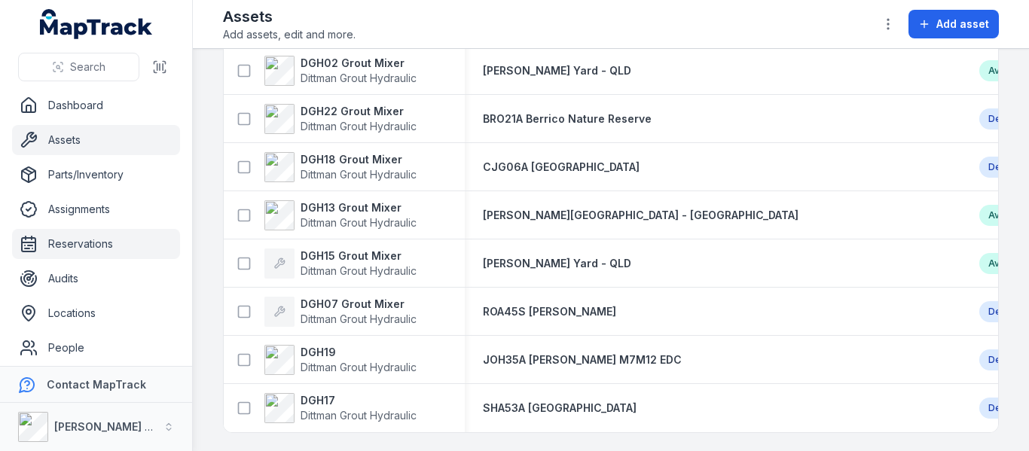
click at [83, 244] on link "Reservations" at bounding box center [96, 244] width 168 height 30
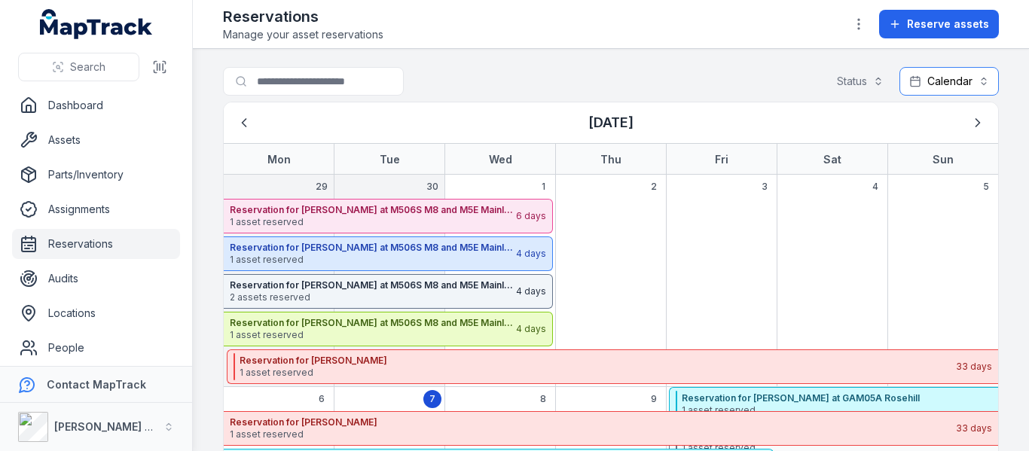
click at [972, 84] on button "Calendar ********" at bounding box center [948, 81] width 99 height 29
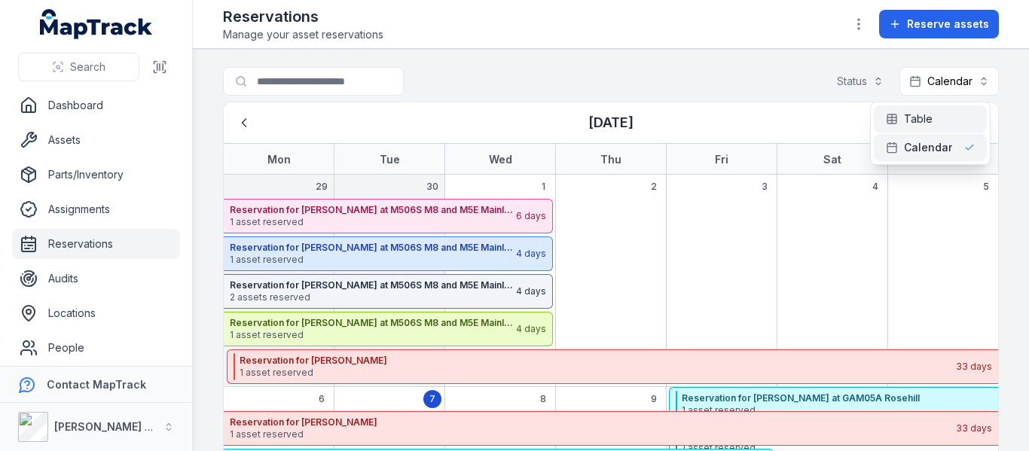
click at [923, 117] on span "Table" at bounding box center [918, 118] width 29 height 15
